Goal: Obtain resource: Download file/media

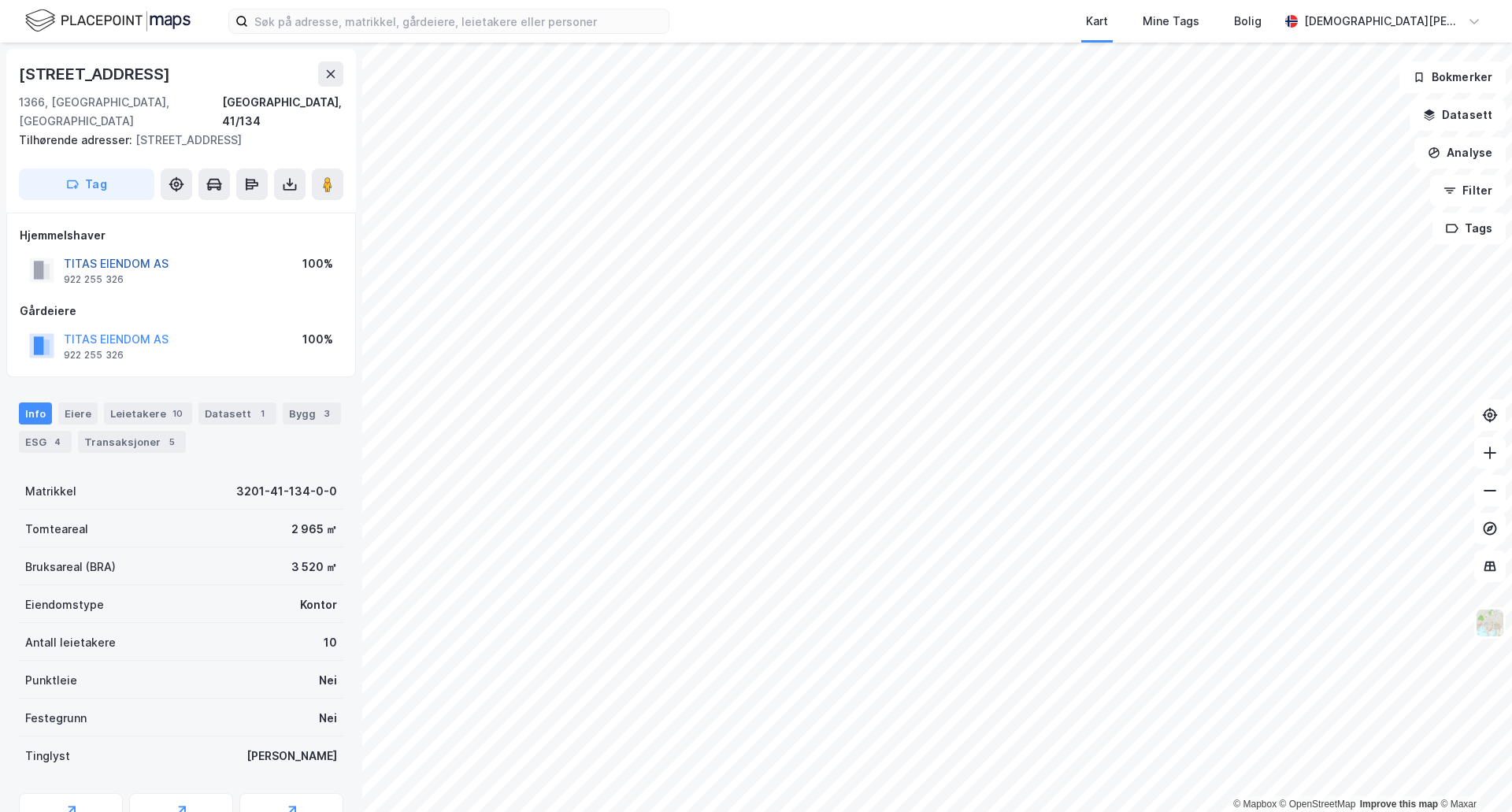
click at [0, 0] on button "TITAS EIENDOM AS" at bounding box center [0, 0] width 0 height 0
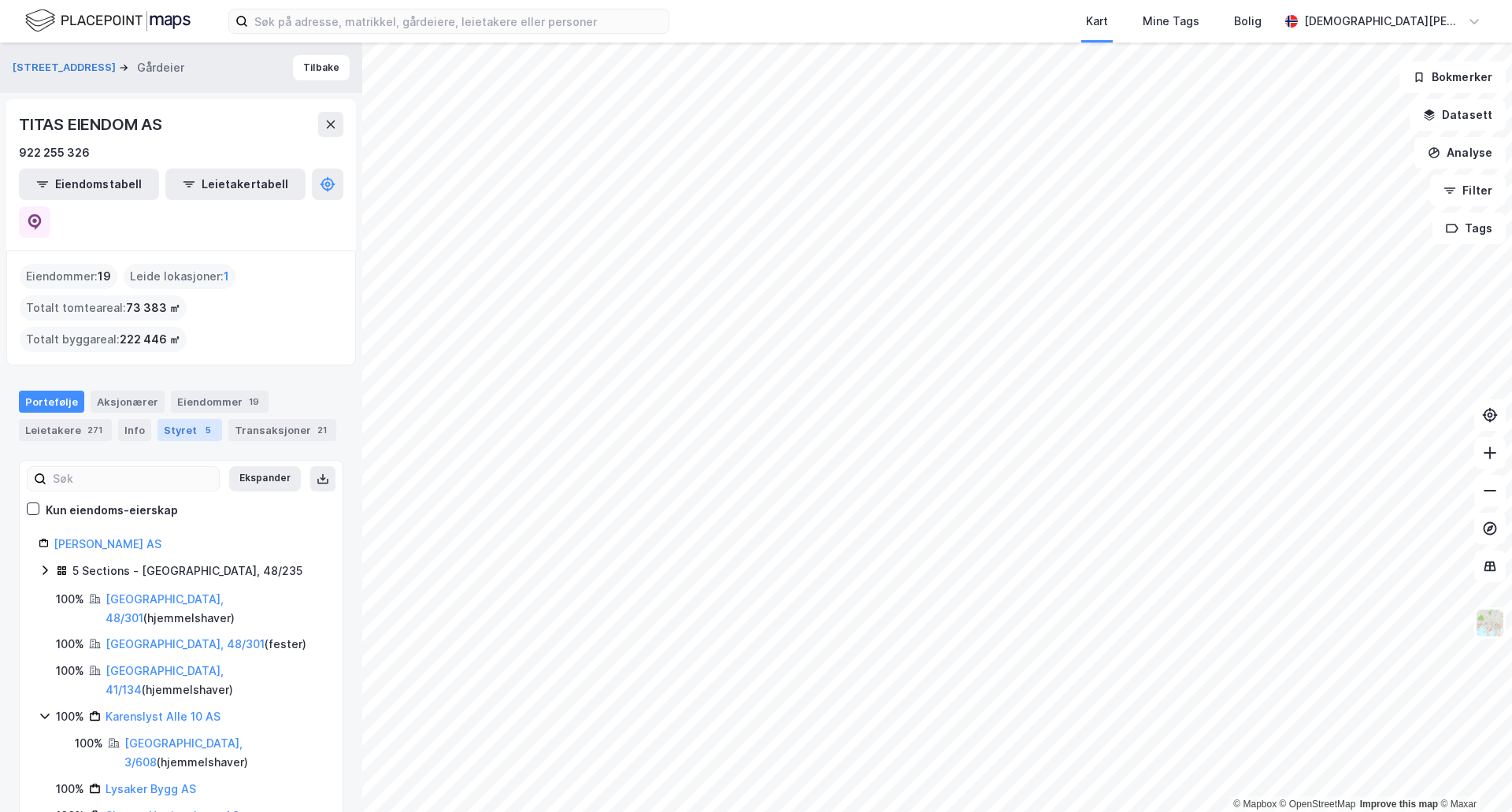
click at [182, 418] on div "Styret 5" at bounding box center [189, 429] width 64 height 22
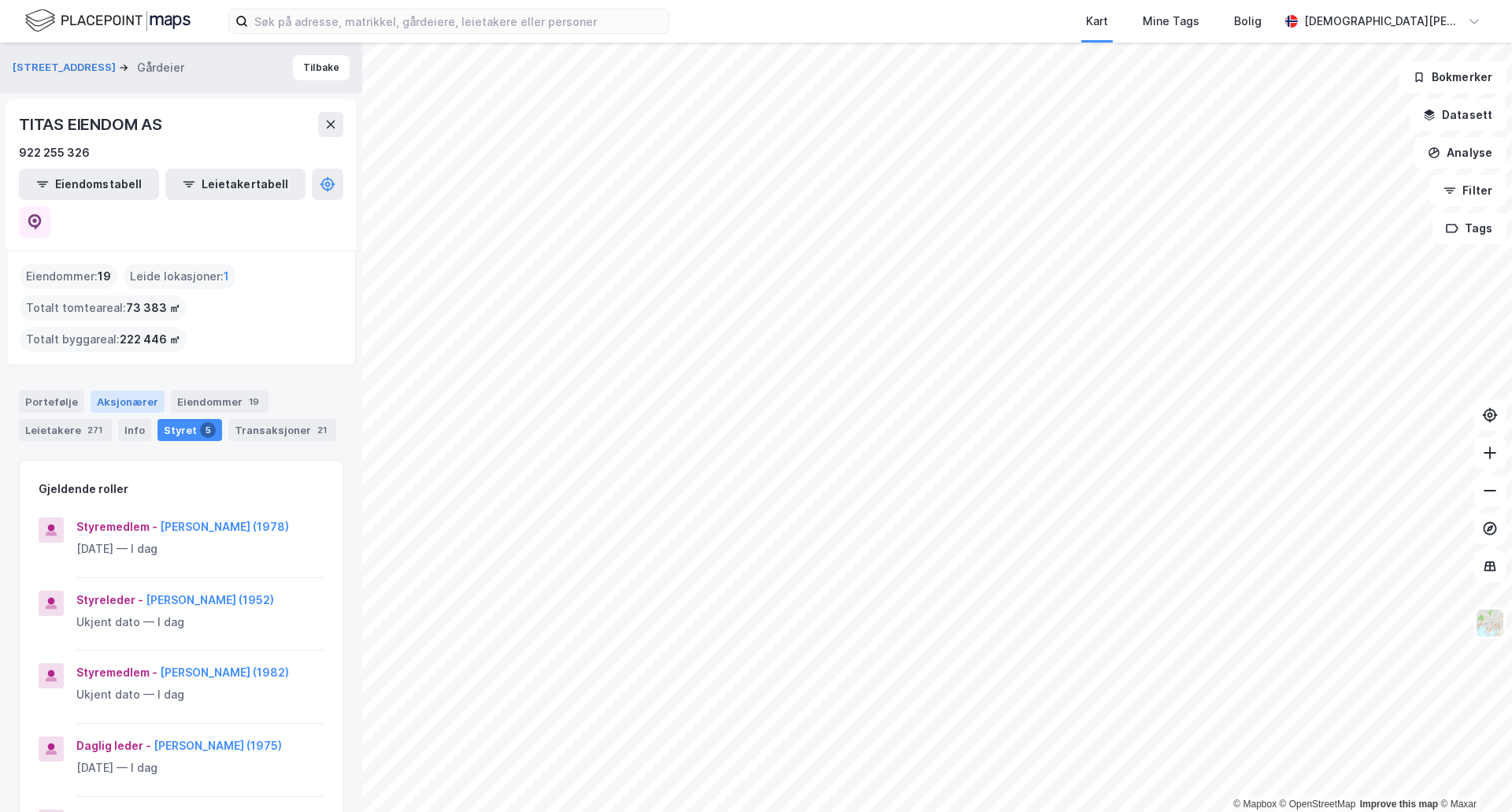
drag, startPoint x: 115, startPoint y: 364, endPoint x: 106, endPoint y: 353, distance: 14.2
click at [116, 391] on div "Aksjonærer" at bounding box center [127, 401] width 74 height 22
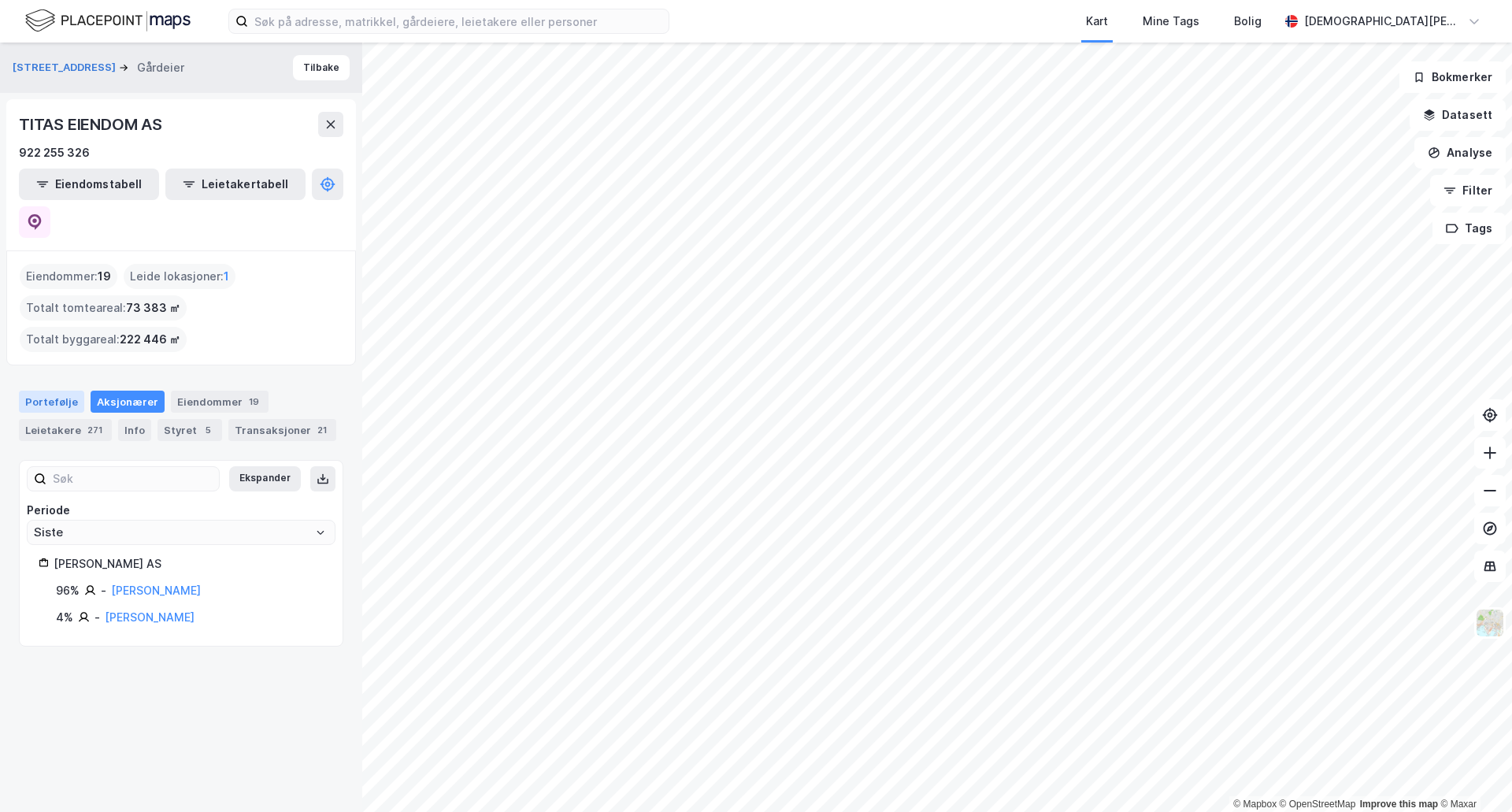
click at [70, 391] on div "Portefølje" at bounding box center [52, 401] width 65 height 22
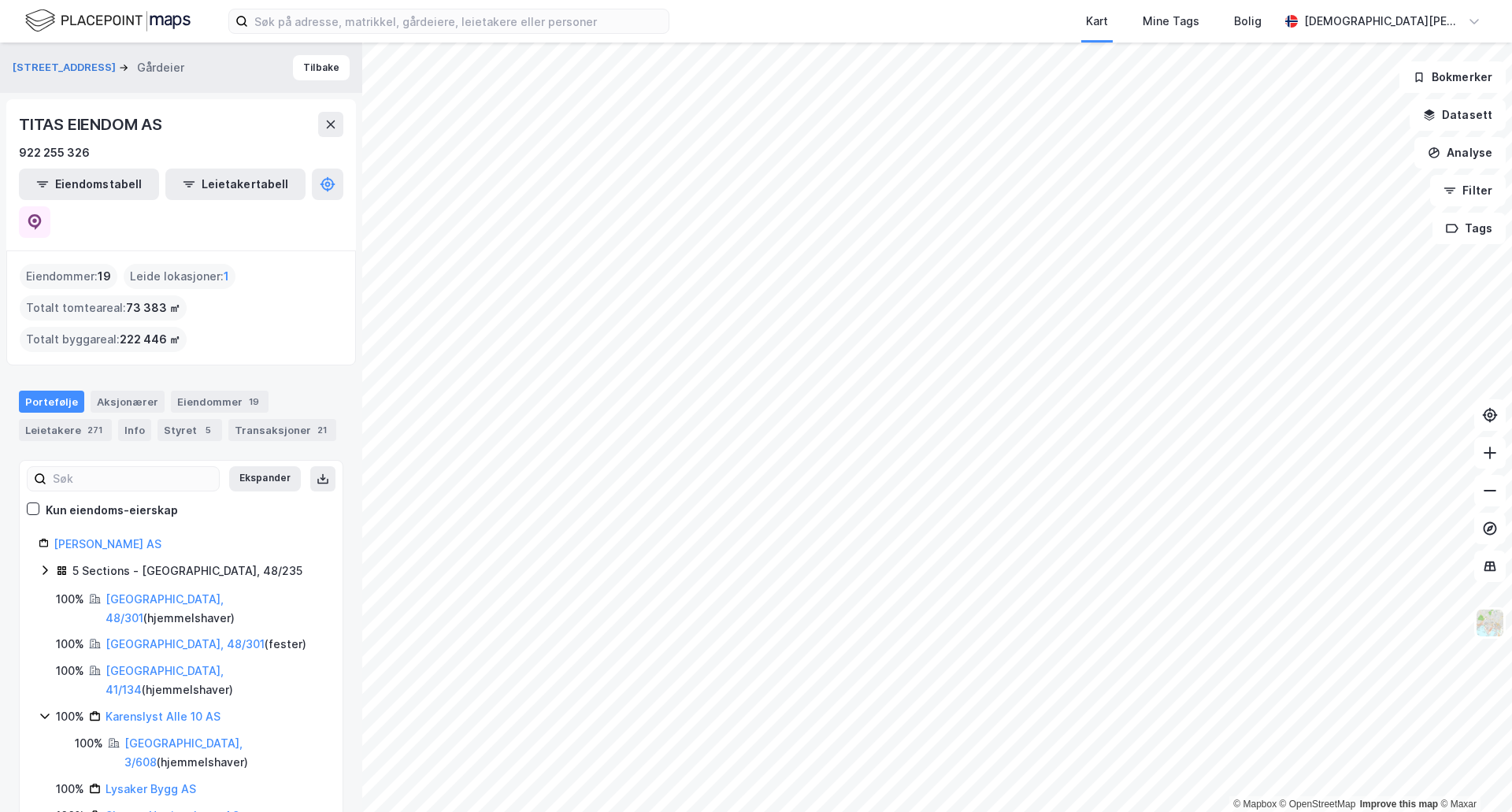
drag, startPoint x: 138, startPoint y: 507, endPoint x: 215, endPoint y: 489, distance: 79.1
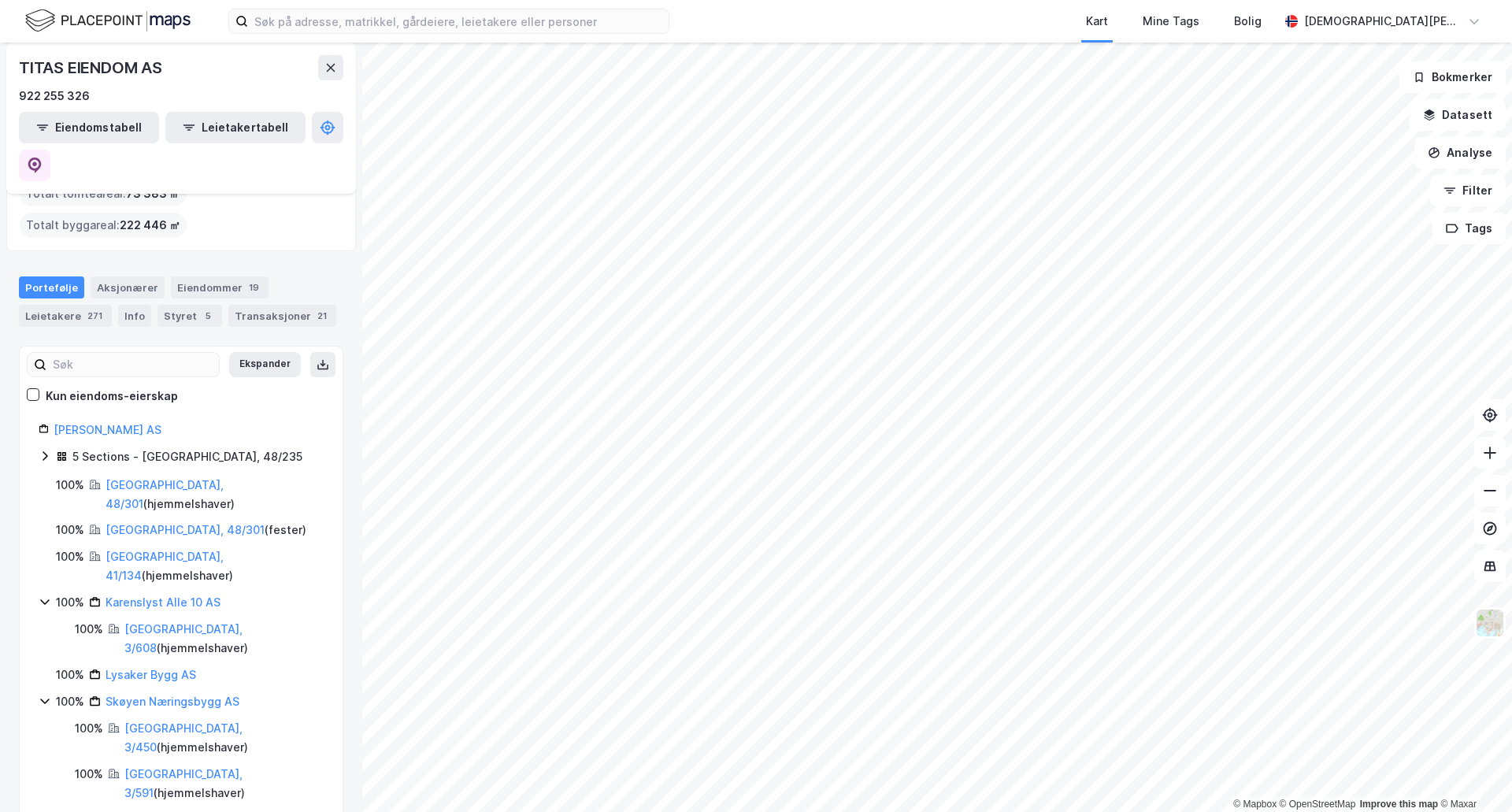
scroll to position [236, 0]
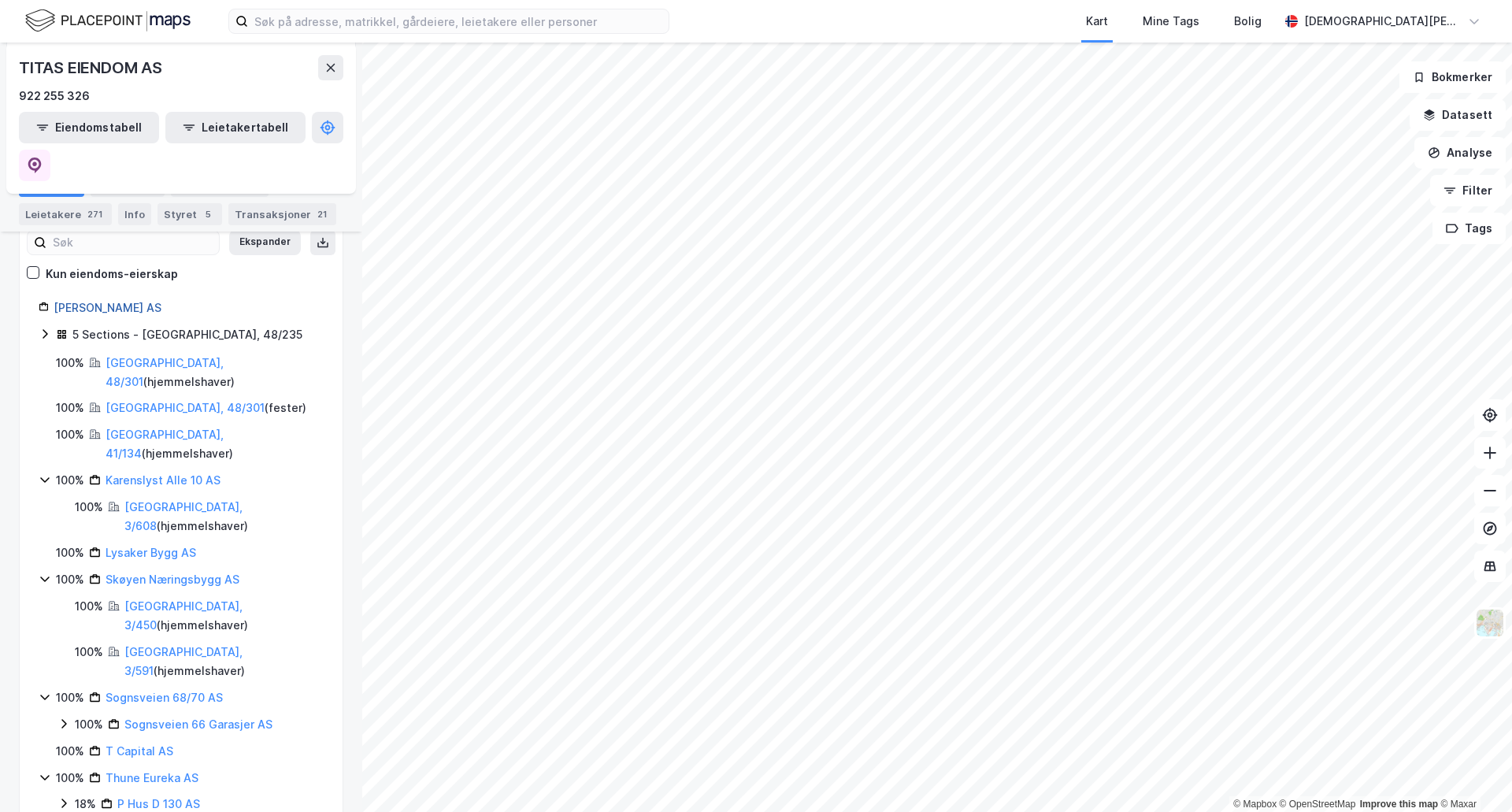
click at [102, 300] on link "Titas Eiendom AS" at bounding box center [108, 307] width 108 height 13
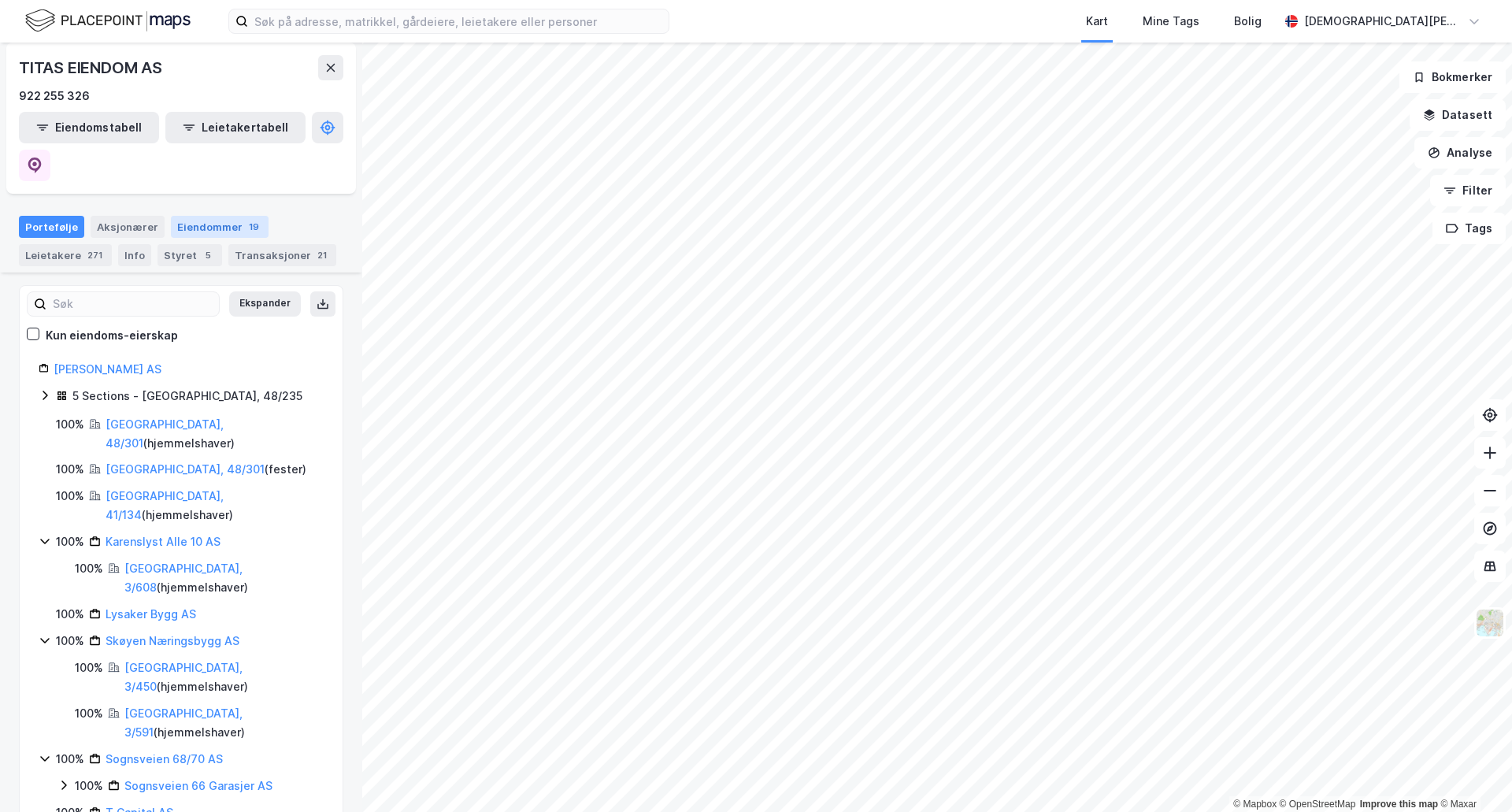
scroll to position [0, 0]
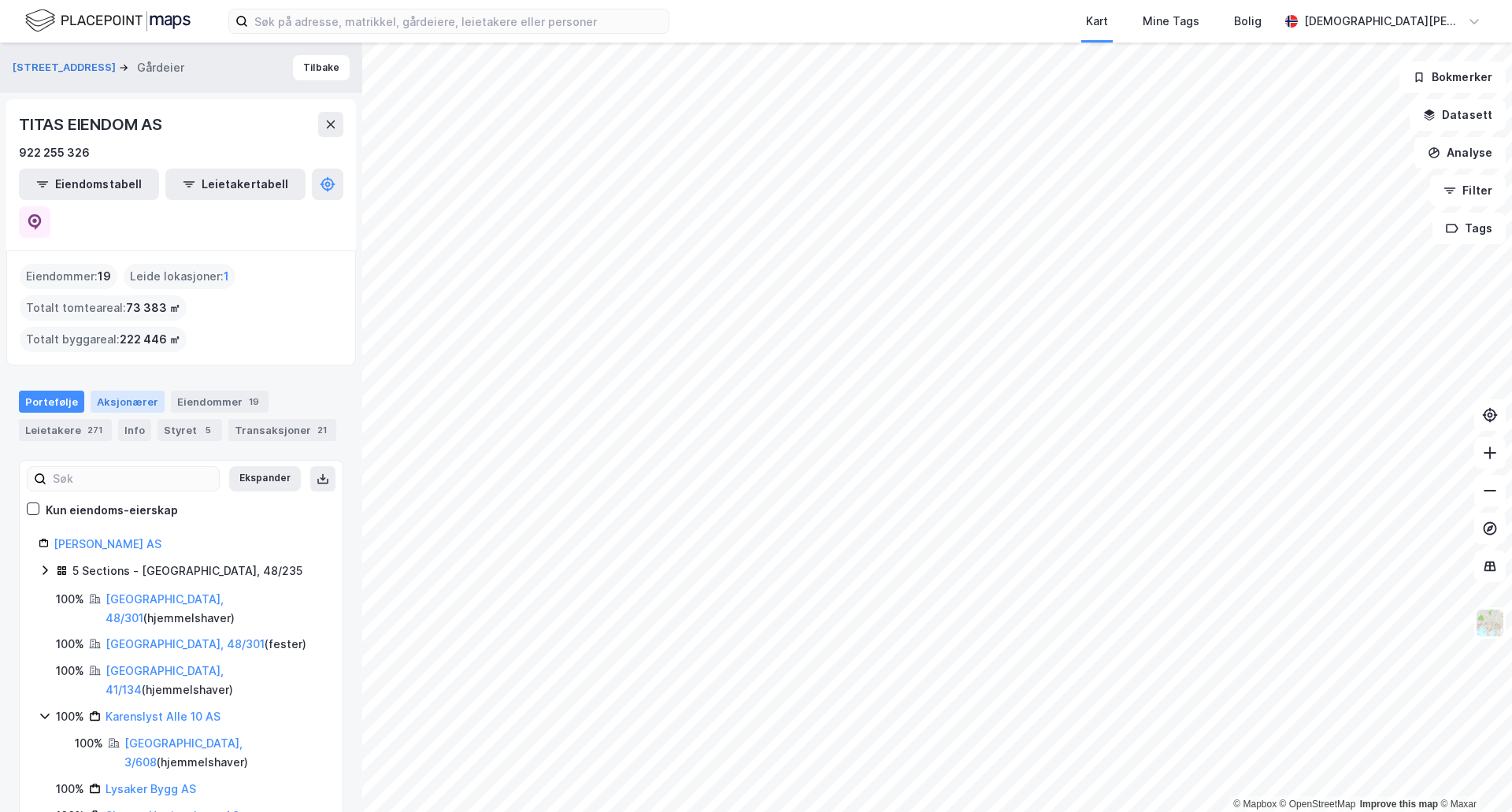
click at [126, 391] on div "Aksjonærer" at bounding box center [127, 401] width 74 height 22
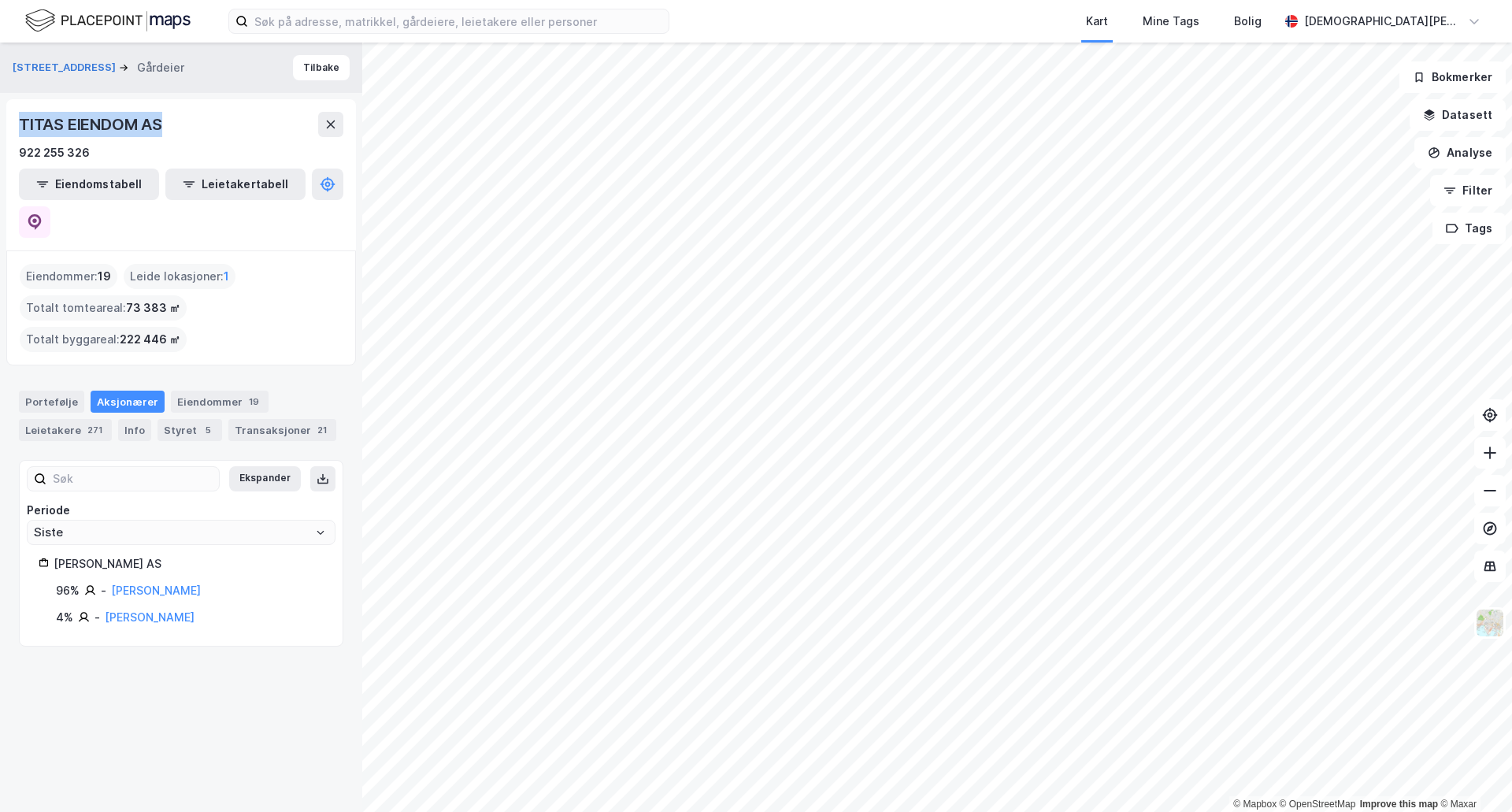
drag, startPoint x: 122, startPoint y: 123, endPoint x: 20, endPoint y: 126, distance: 102.0
click at [20, 126] on div "TITAS EIENDOM AS" at bounding box center [181, 124] width 324 height 25
copy div "TITAS EIENDOM AS"
click at [46, 67] on button "[STREET_ADDRESS]" at bounding box center [65, 67] width 107 height 15
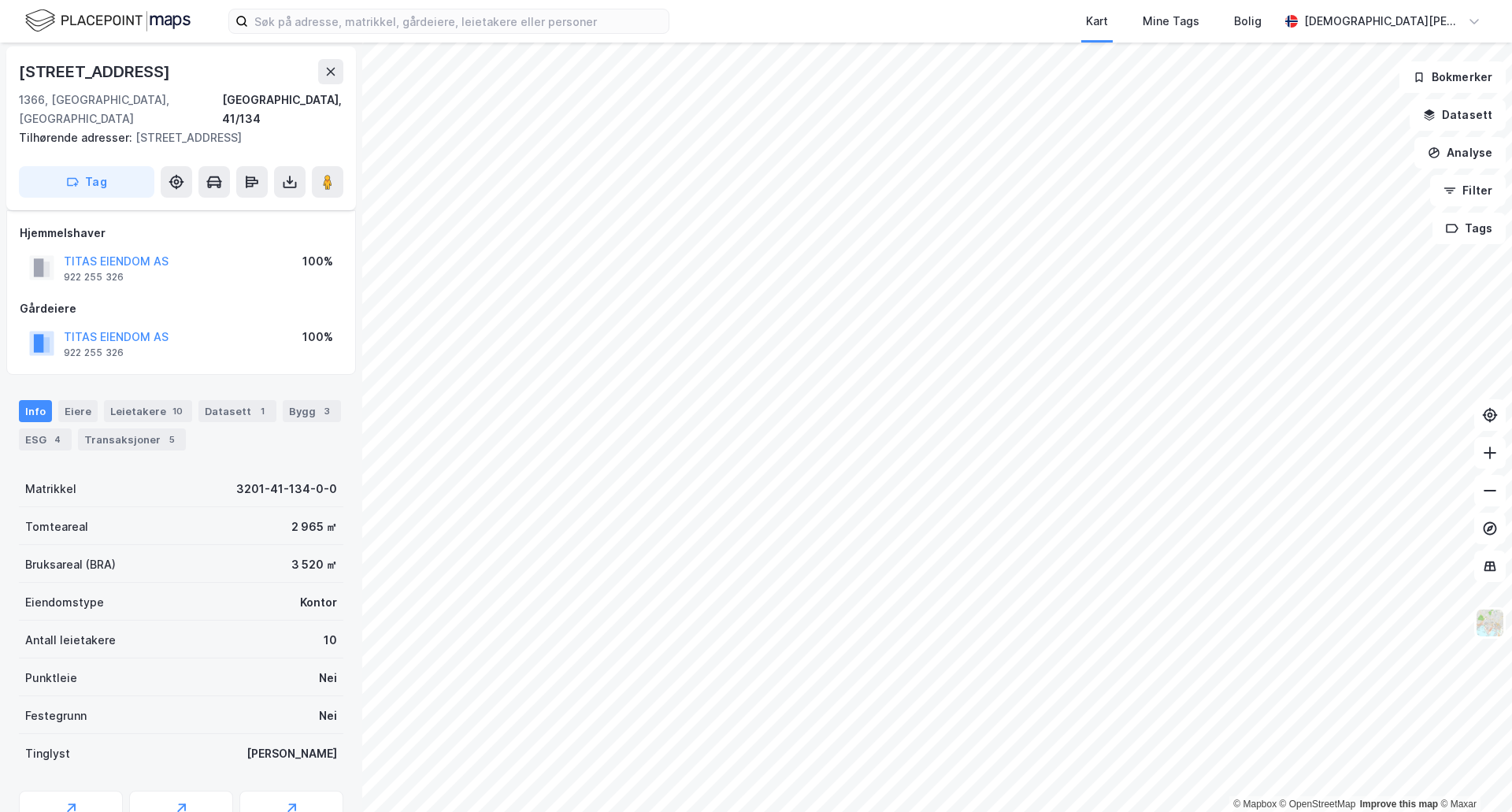
scroll to position [64, 0]
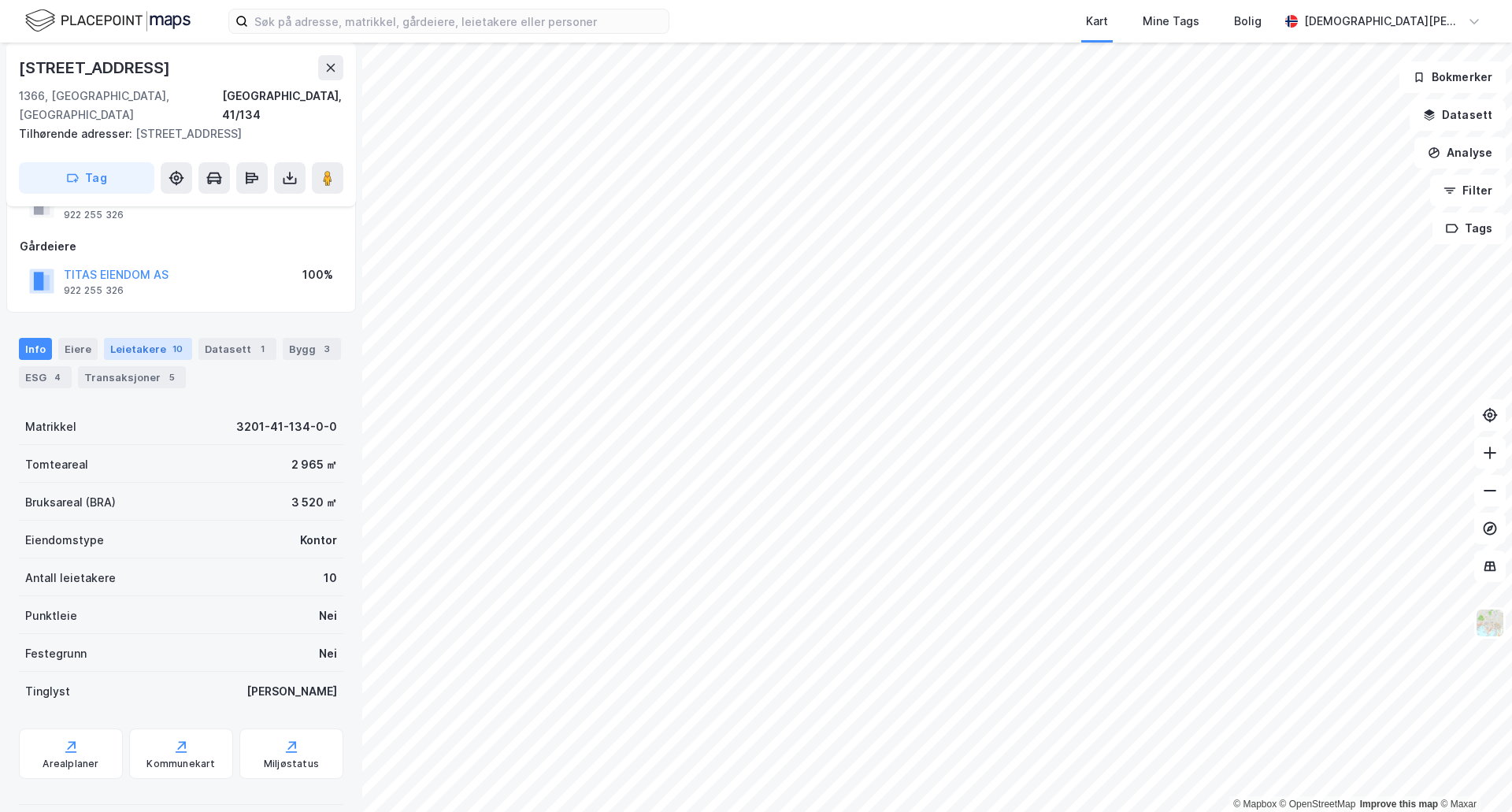
click at [120, 338] on div "Leietakere 10" at bounding box center [148, 348] width 88 height 22
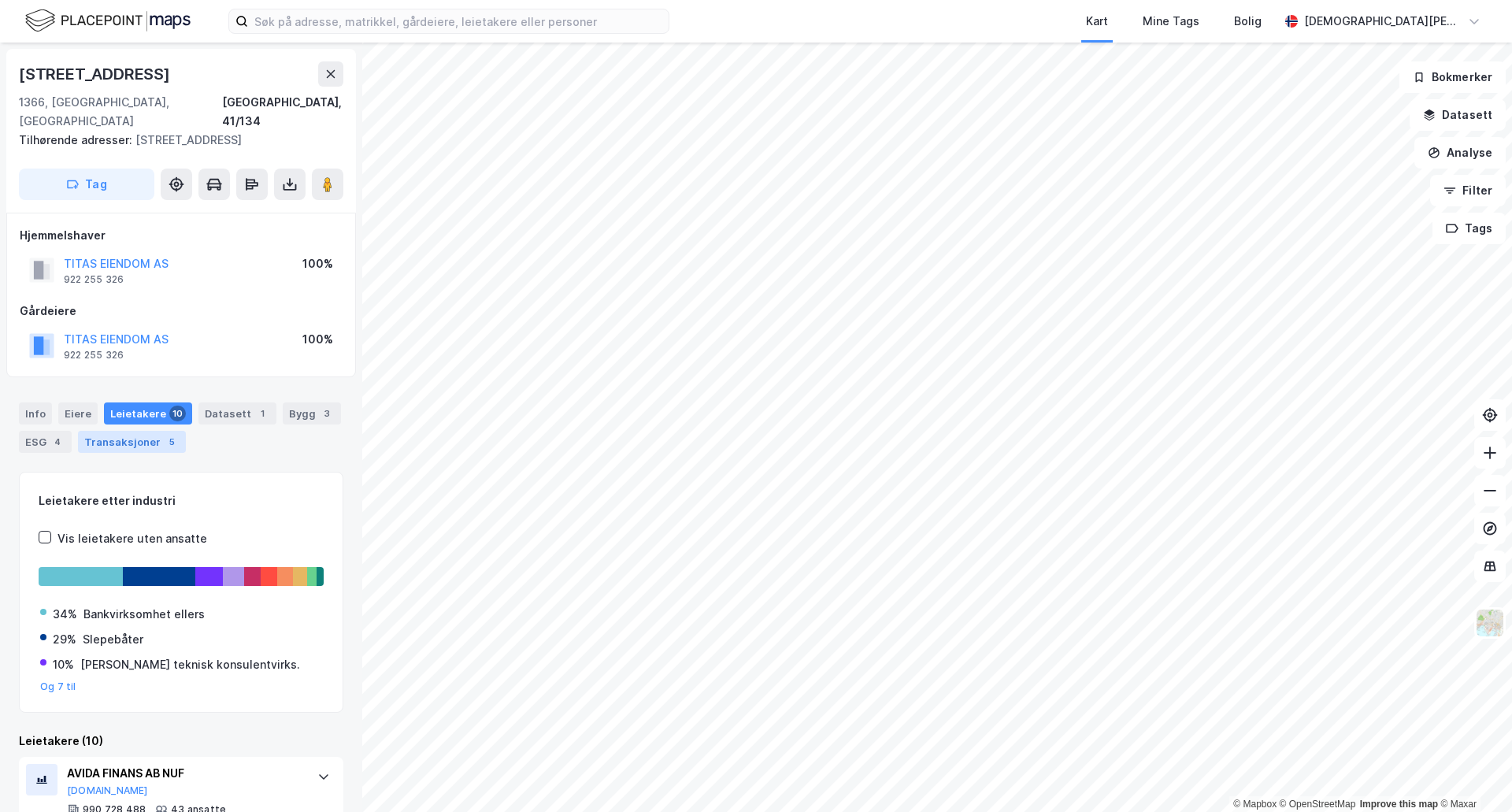
click at [104, 431] on div "Transaksjoner 5" at bounding box center [132, 442] width 108 height 22
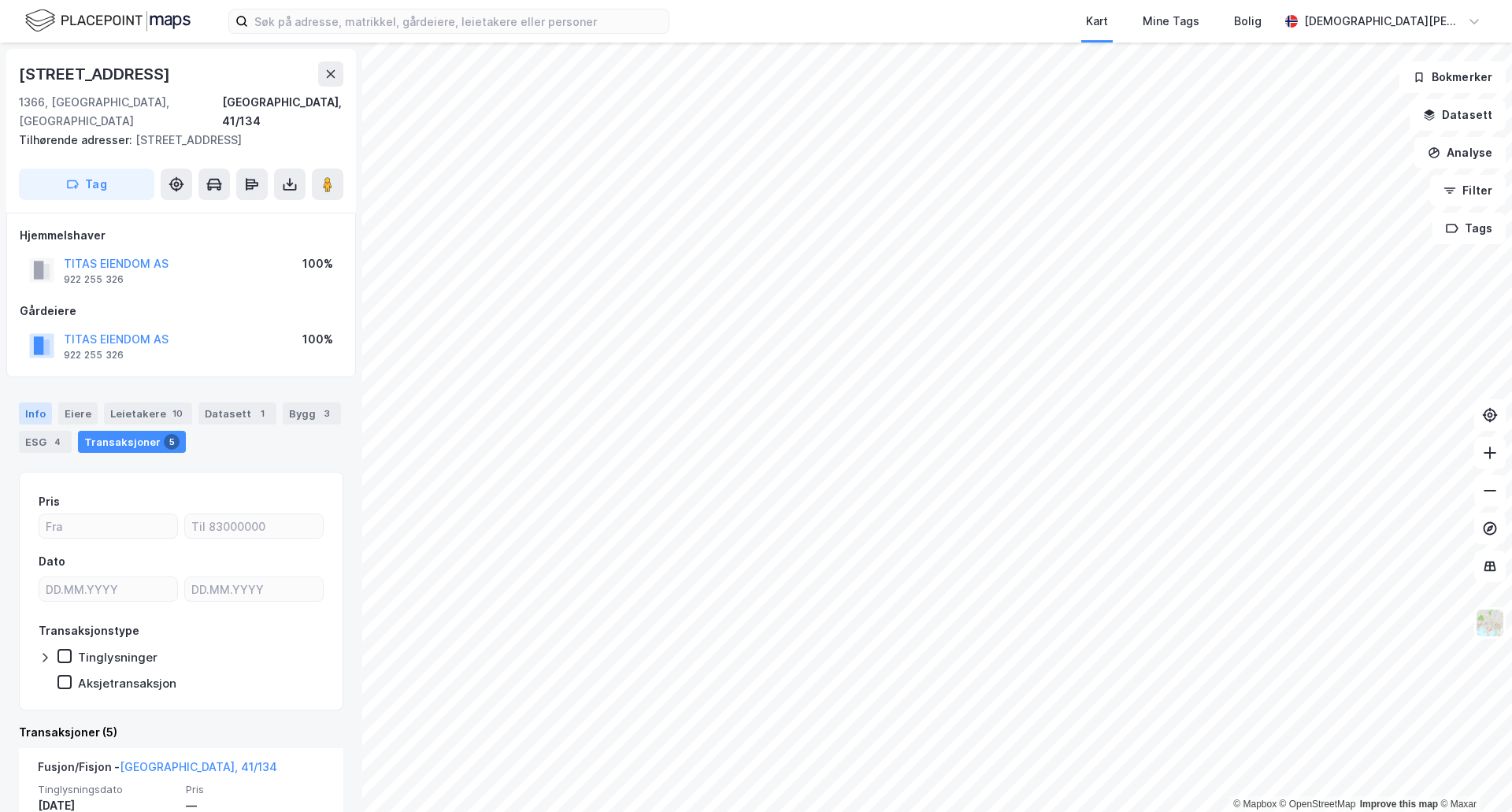
click at [29, 402] on div "Info" at bounding box center [36, 413] width 33 height 22
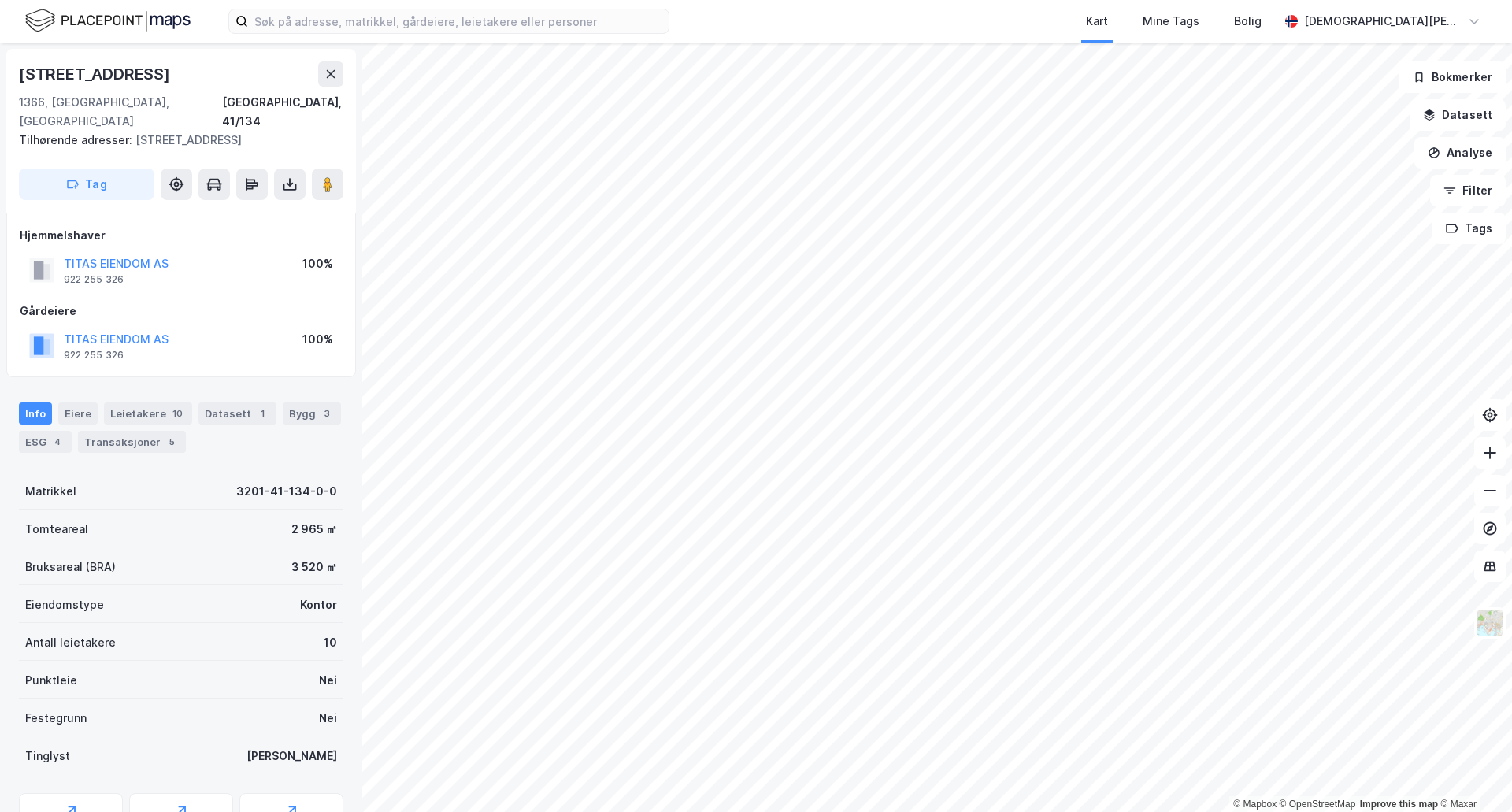
click at [142, 76] on div "[STREET_ADDRESS]" at bounding box center [181, 74] width 324 height 25
click at [290, 402] on div "Bygg 3" at bounding box center [312, 413] width 59 height 22
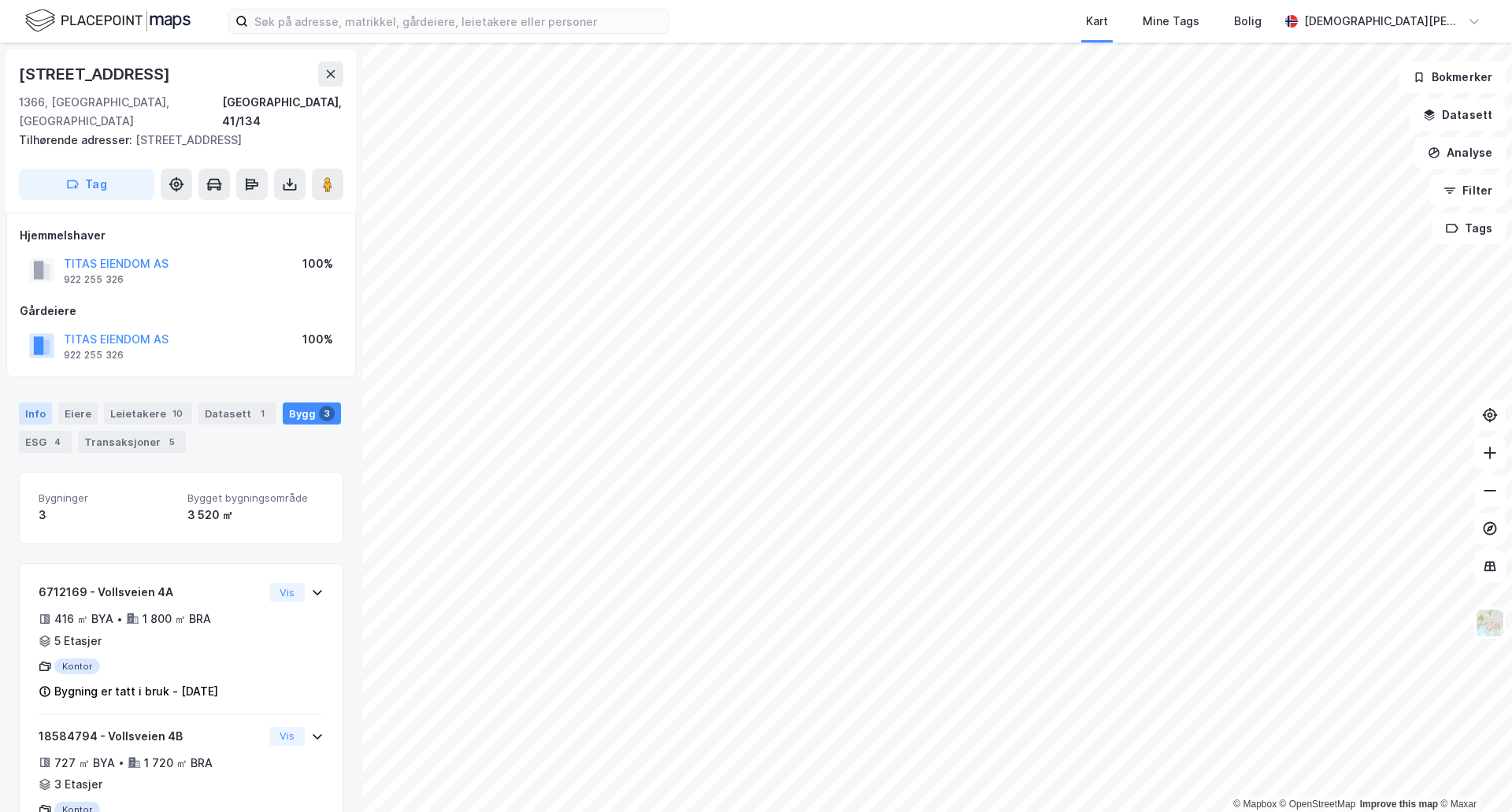
click at [36, 402] on div "Info" at bounding box center [36, 413] width 33 height 22
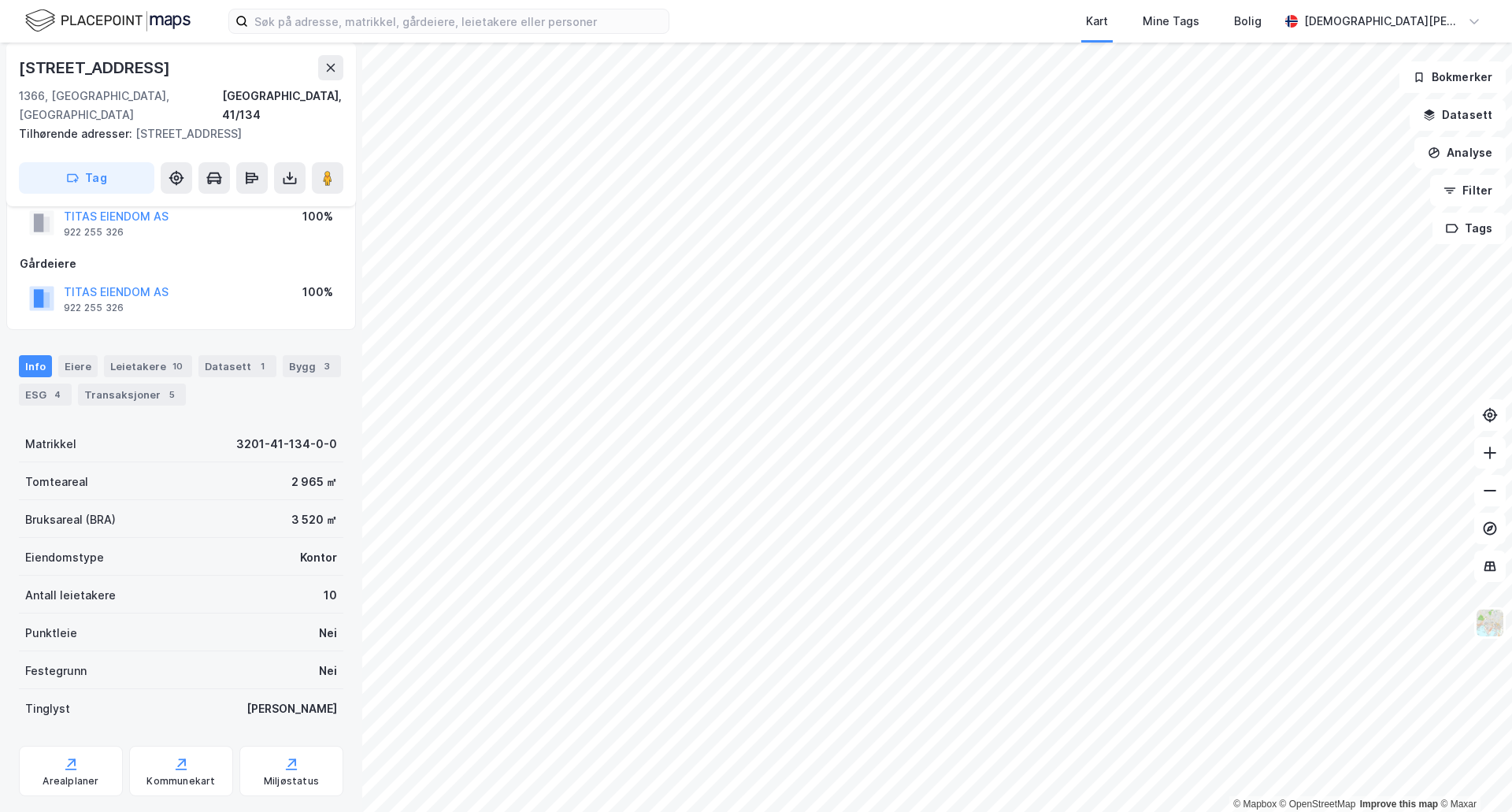
scroll to position [64, 0]
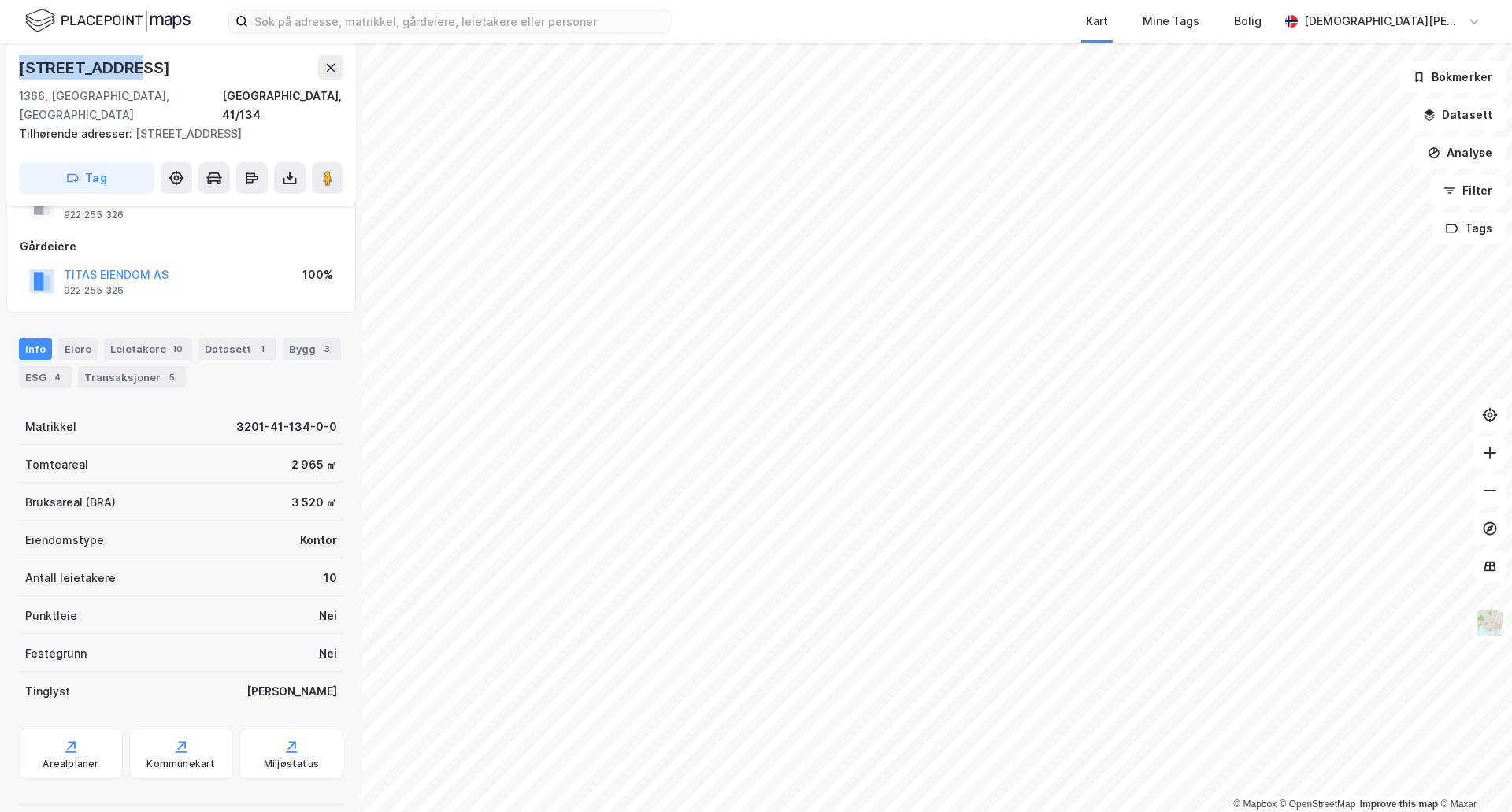
drag, startPoint x: 123, startPoint y: 72, endPoint x: 7, endPoint y: 61, distance: 116.5
click at [7, 61] on div "[STREET_ADDRESS] adresser: [STREET_ADDRESS] Tag" at bounding box center [181, 124] width 349 height 164
copy div "[STREET_ADDRESS]"
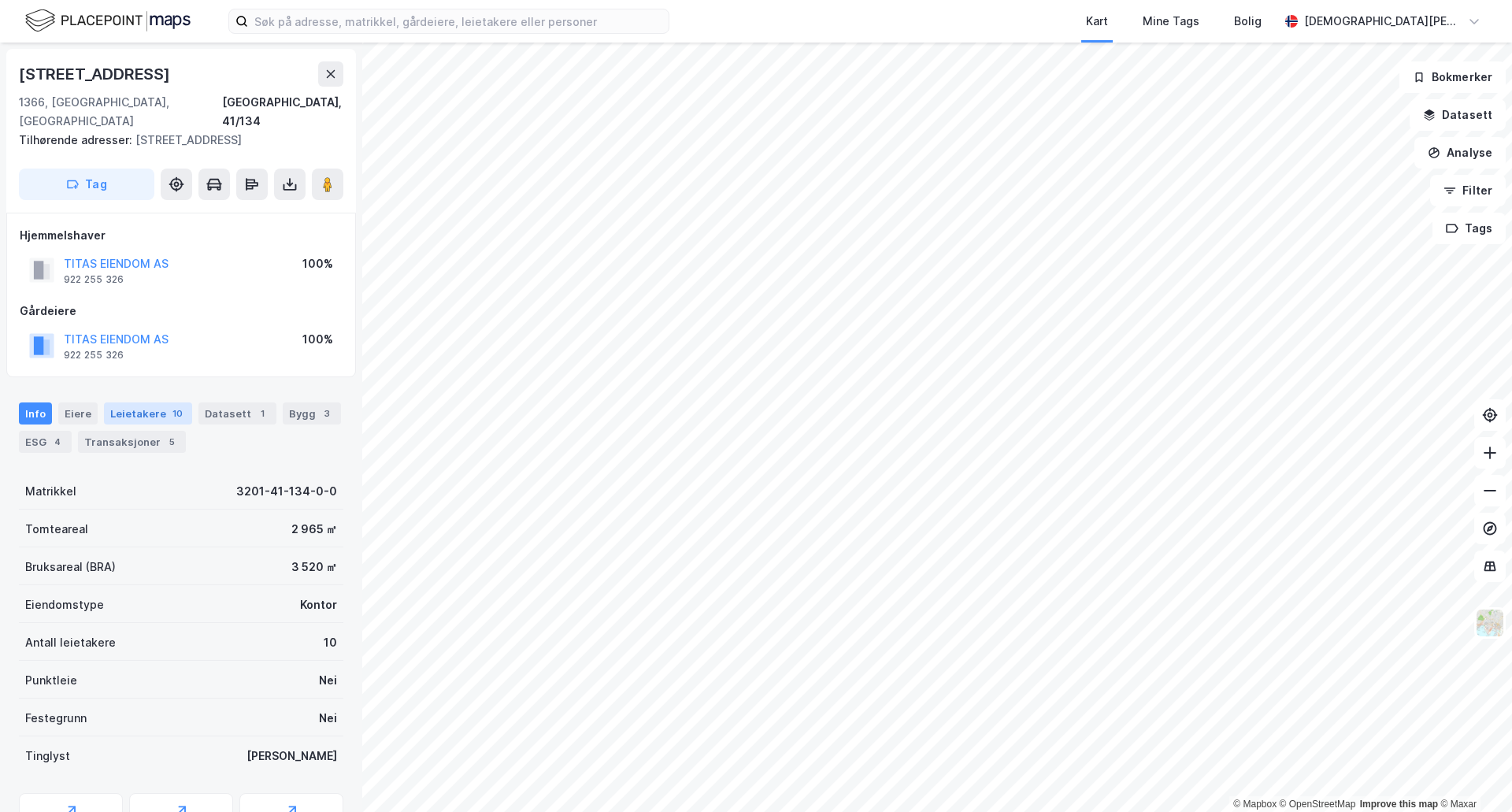
click at [146, 405] on div "Leietakere 10" at bounding box center [148, 413] width 88 height 22
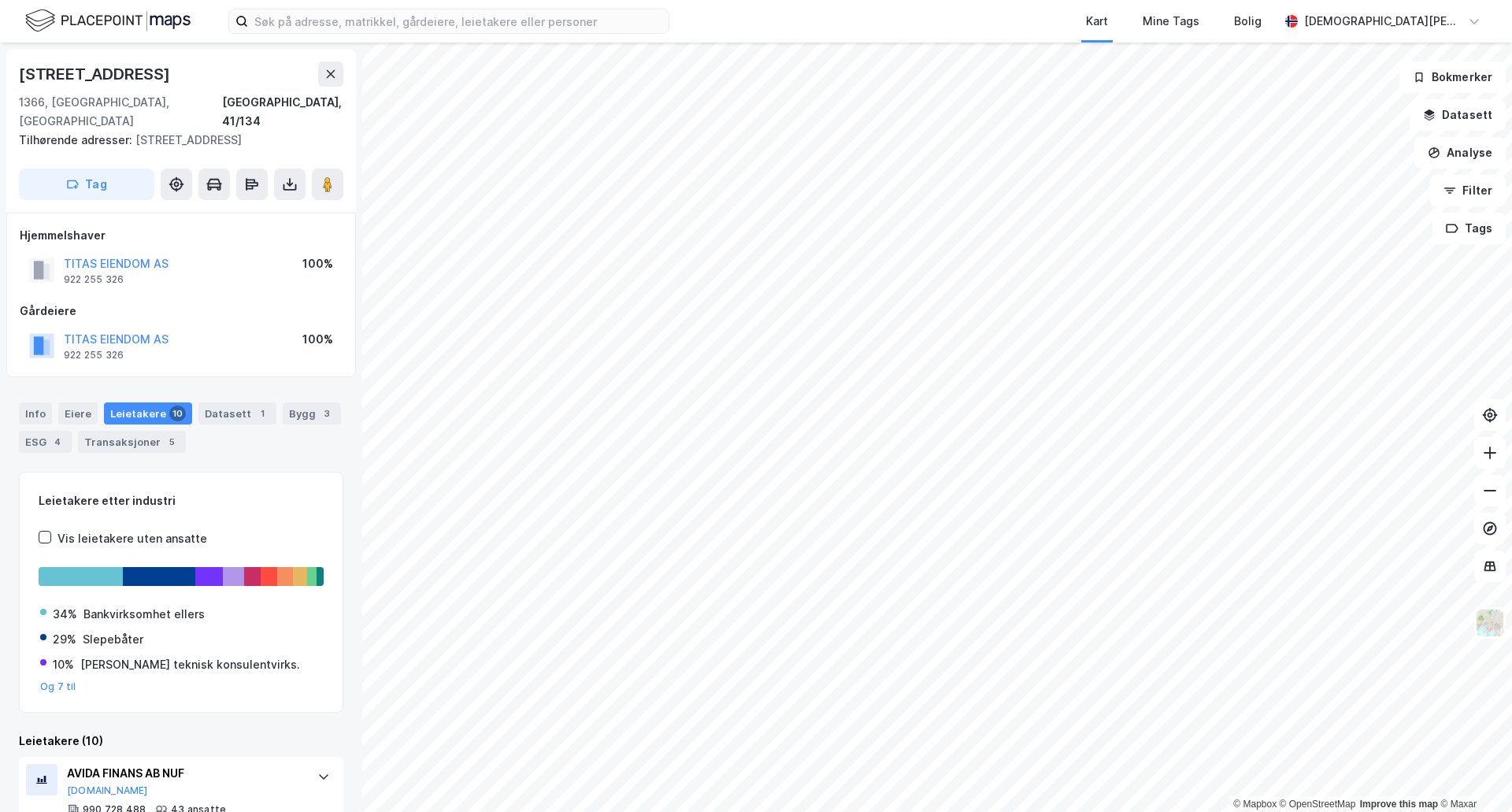
click at [244, 428] on div "Info Eiere Leietakere 10 Datasett 1 Bygg 3 ESG 4 Transaksjoner 5" at bounding box center [181, 427] width 324 height 51
click at [292, 177] on icon at bounding box center [290, 184] width 15 height 15
click at [222, 234] on div "Last ned matrikkelrapport" at bounding box center [230, 240] width 130 height 12
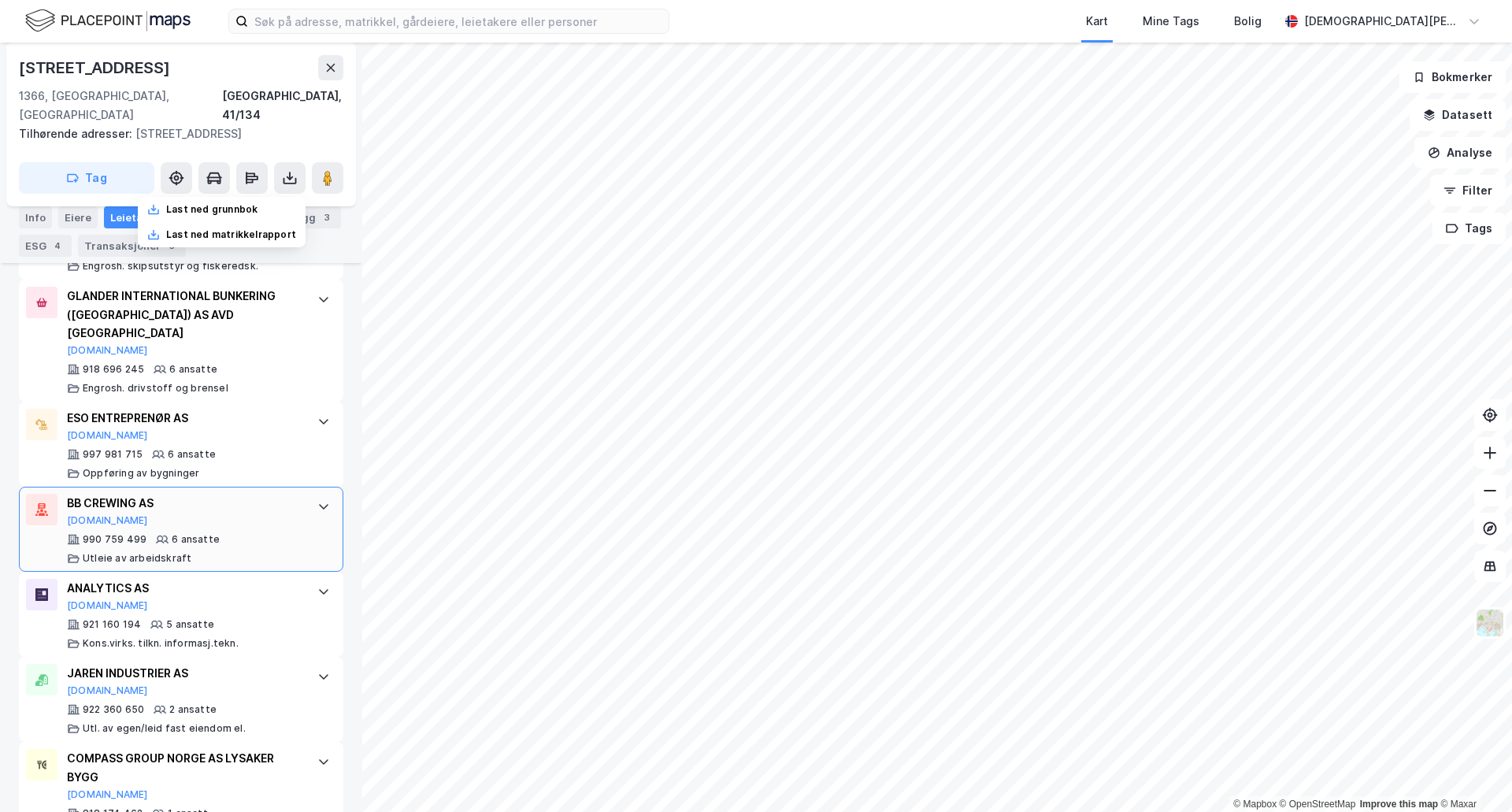
scroll to position [833, 0]
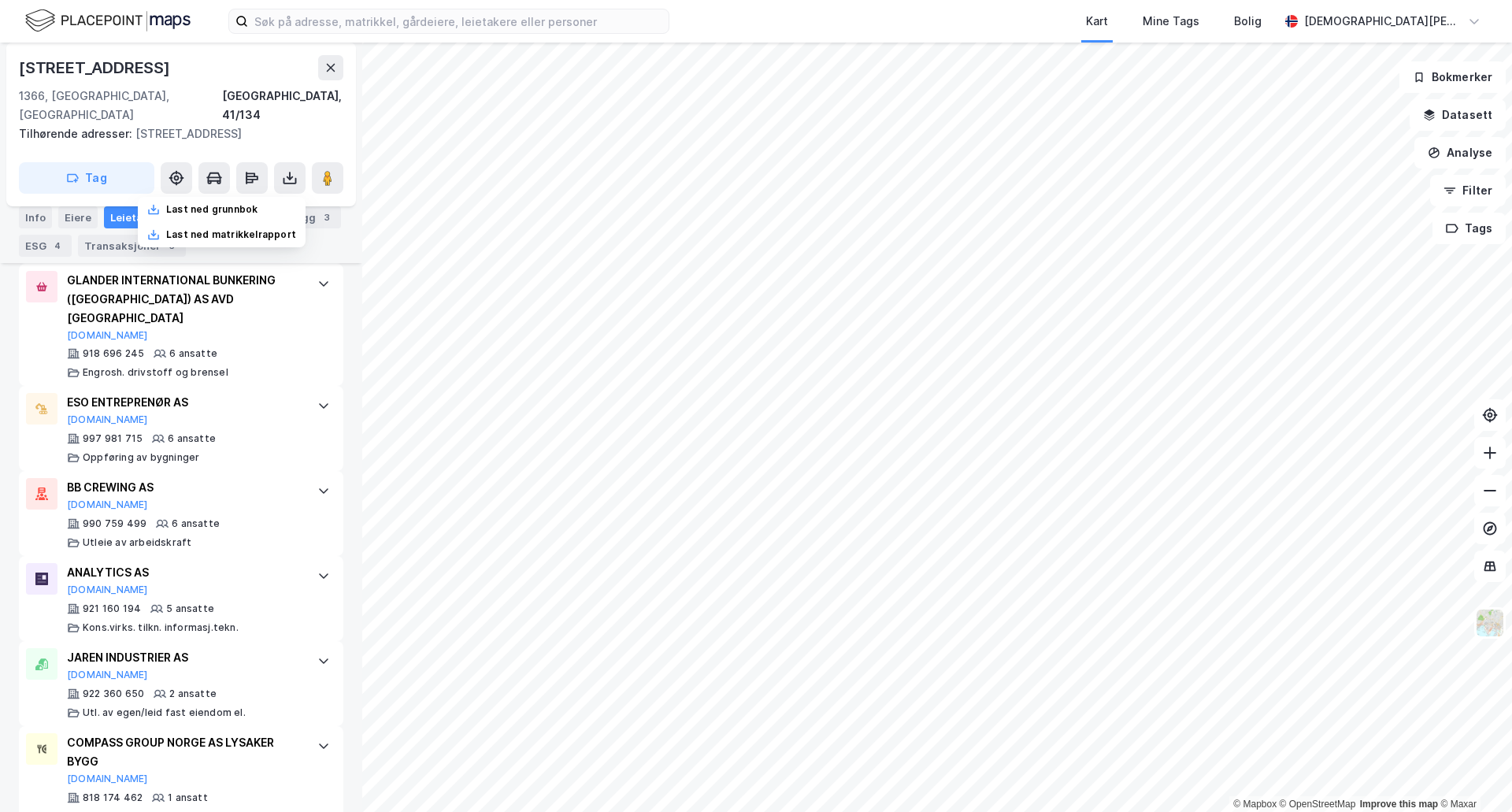
click at [238, 257] on div "Info Eiere Leietakere 10 Datasett 1 Bygg 3 ESG 4 Transaksjoner 5" at bounding box center [180, 225] width 362 height 76
click at [301, 221] on div "Bygg 3" at bounding box center [312, 217] width 59 height 22
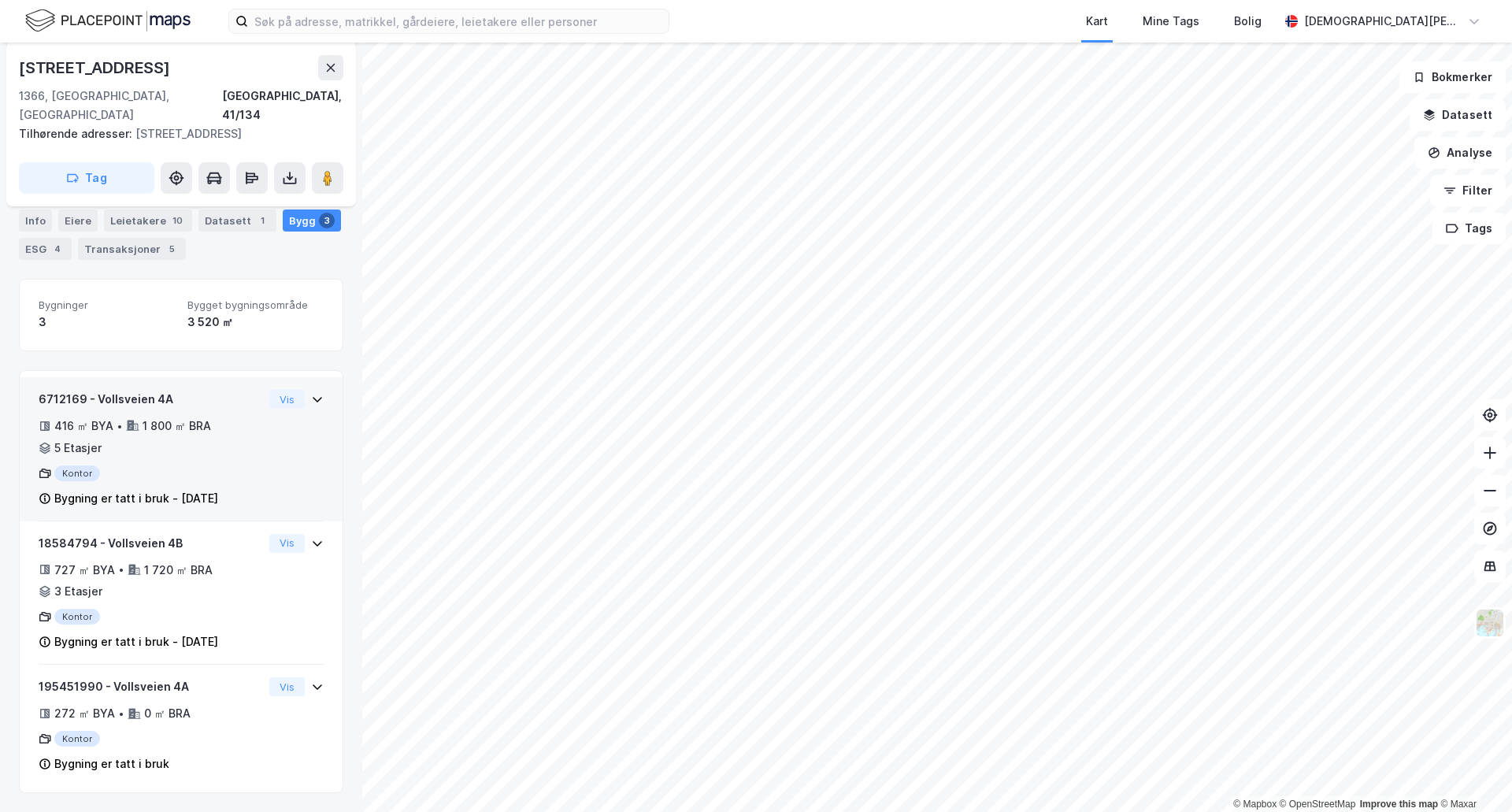
scroll to position [174, 0]
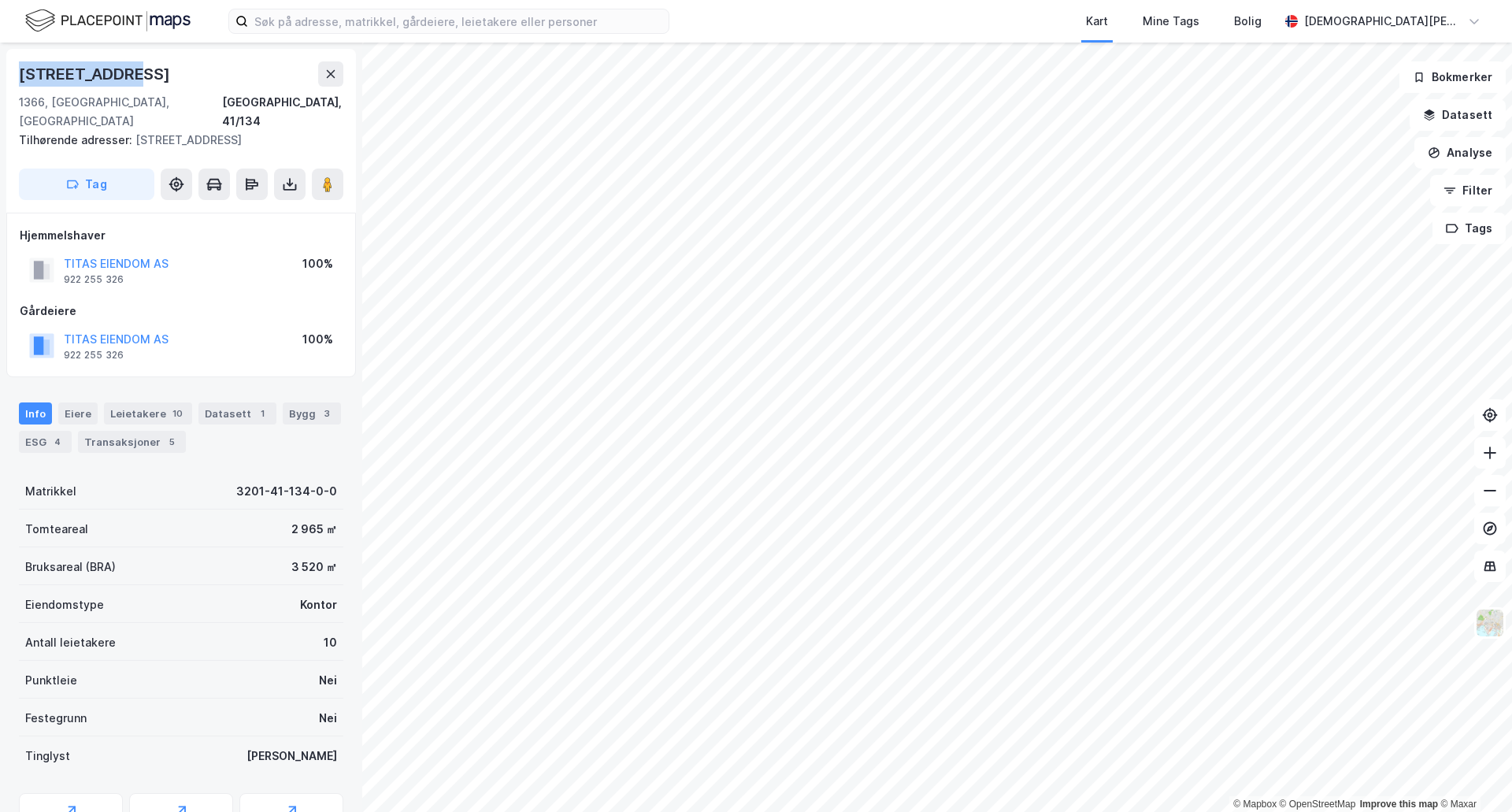
drag, startPoint x: 121, startPoint y: 74, endPoint x: 22, endPoint y: 72, distance: 99.0
click at [22, 72] on div "[STREET_ADDRESS]" at bounding box center [96, 74] width 155 height 25
copy div "[STREET_ADDRESS]"
drag, startPoint x: 182, startPoint y: 247, endPoint x: 63, endPoint y: 246, distance: 119.0
click at [63, 251] on div "TITAS EIENDOM AS 922 255 326 100%" at bounding box center [181, 270] width 323 height 37
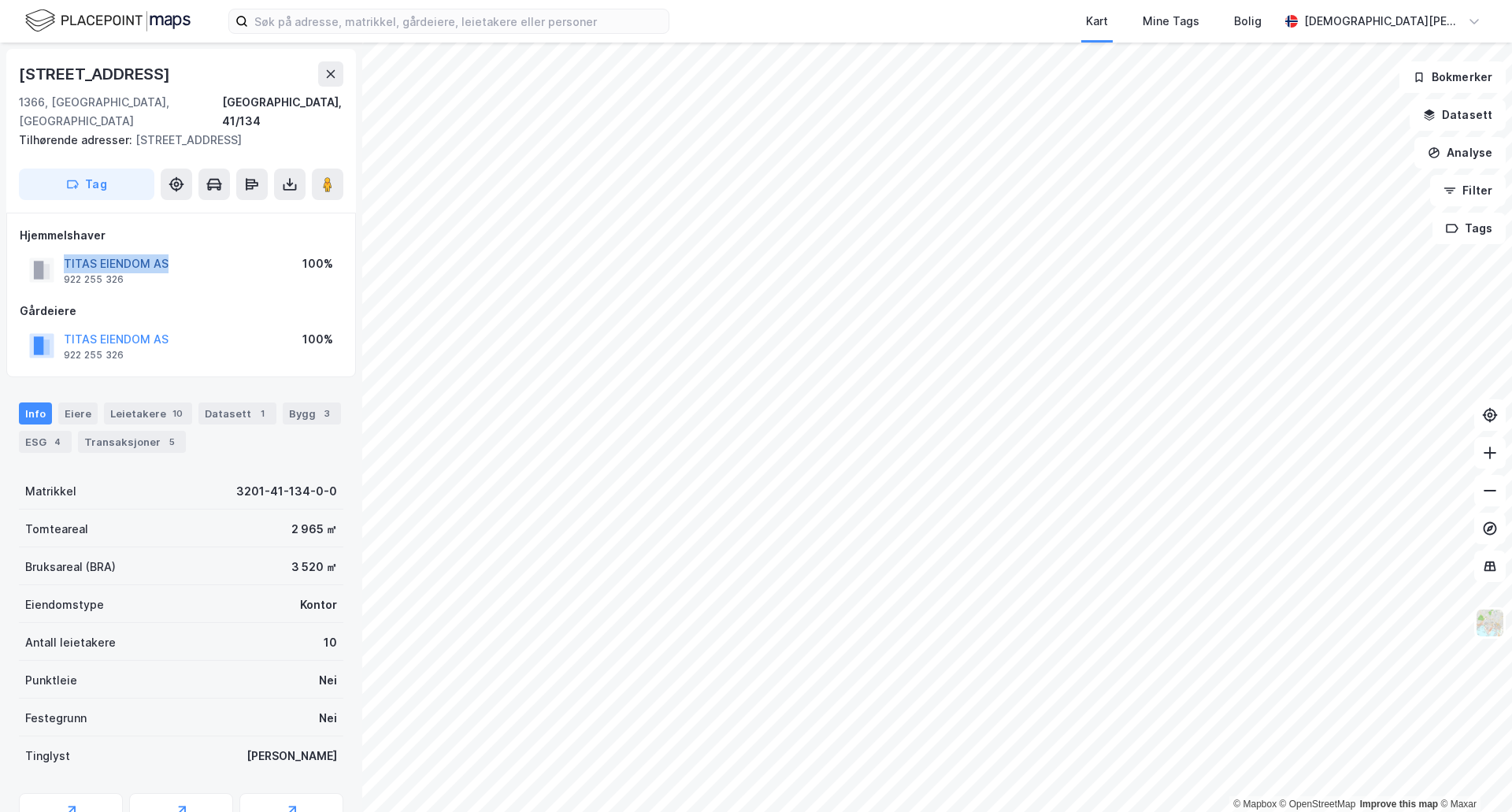
copy button "TITAS EIENDOM AS"
click at [156, 60] on div "[STREET_ADDRESS] adresser: [STREET_ADDRESS] Tag" at bounding box center [181, 131] width 349 height 164
drag, startPoint x: 131, startPoint y: 77, endPoint x: 16, endPoint y: 84, distance: 115.2
click at [16, 84] on div "[STREET_ADDRESS] adresser: [STREET_ADDRESS] Tag" at bounding box center [181, 131] width 349 height 164
click at [156, 64] on div "[STREET_ADDRESS]" at bounding box center [181, 74] width 324 height 25
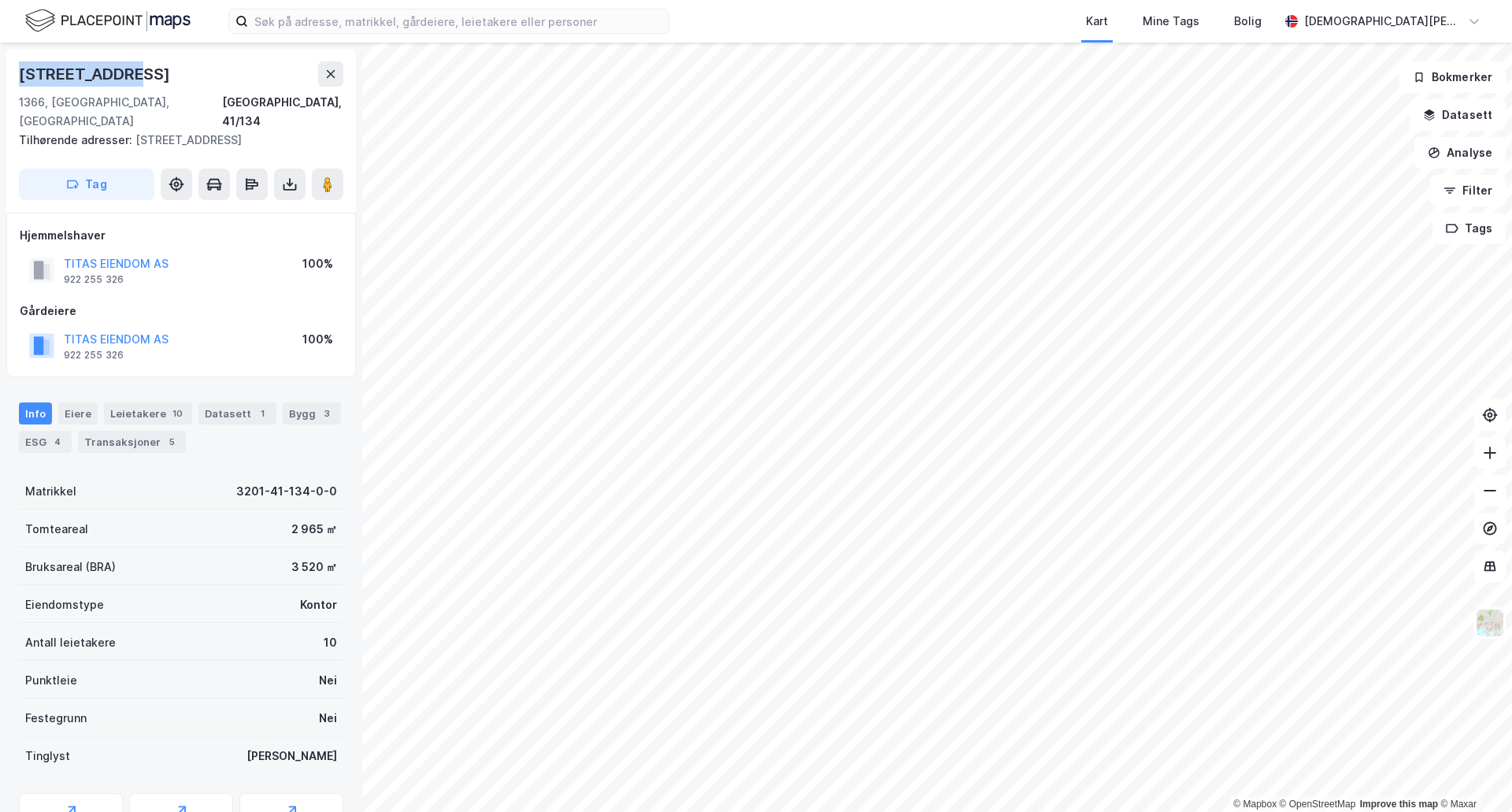
drag, startPoint x: 128, startPoint y: 72, endPoint x: 20, endPoint y: 81, distance: 108.4
click at [20, 81] on div "[STREET_ADDRESS]" at bounding box center [181, 74] width 324 height 25
copy div "[STREET_ADDRESS]"
click at [159, 131] on div "Tilhørende adresser: [STREET_ADDRESS]" at bounding box center [175, 140] width 312 height 19
click at [888, 811] on html "Kart Mine Tags Bolig [PERSON_NAME] © Mapbox © OpenStreetMap Improve this map © …" at bounding box center [756, 406] width 1512 height 812
